Goal: Information Seeking & Learning: Learn about a topic

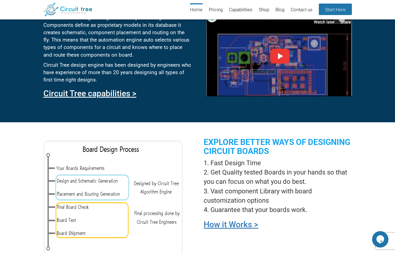
scroll to position [211, 0]
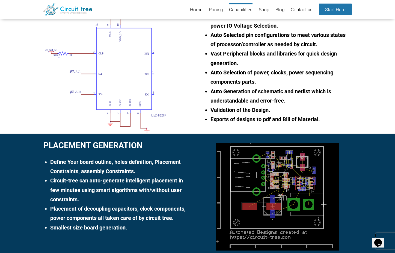
scroll to position [348, 0]
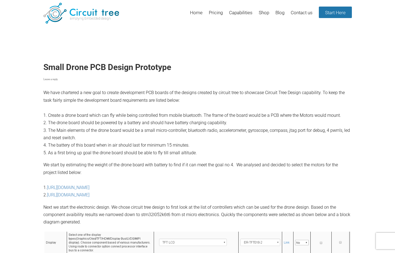
click at [107, 112] on p "We have chartered a new goal to create development PCB boards of the designs cr…" at bounding box center [197, 105] width 309 height 102
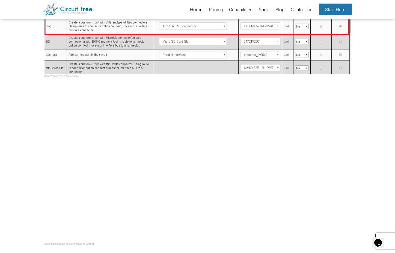
scroll to position [156, 0]
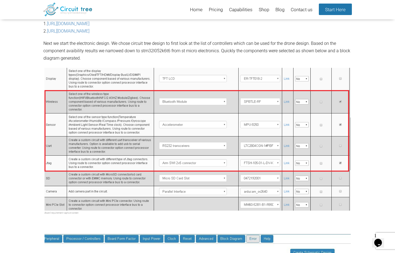
click at [177, 131] on img at bounding box center [198, 139] width 306 height 143
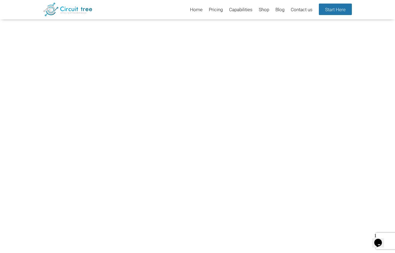
scroll to position [3256, 0]
